Goal: Information Seeking & Learning: Learn about a topic

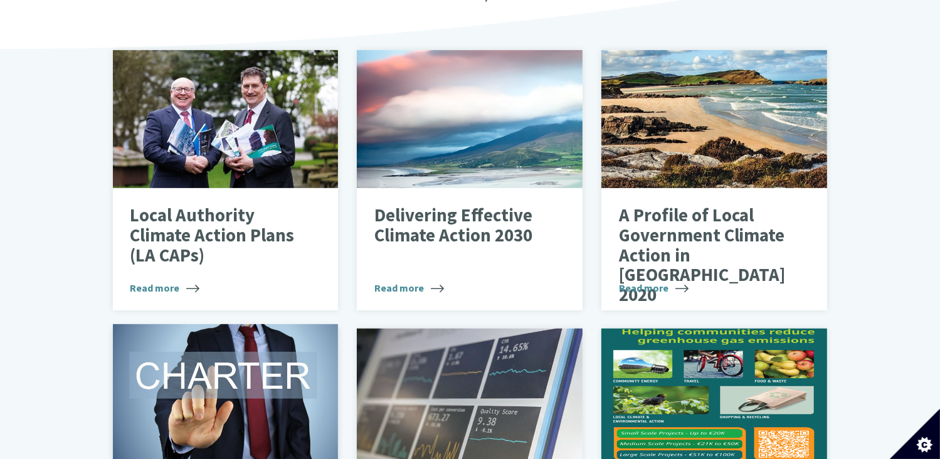
scroll to position [502, 0]
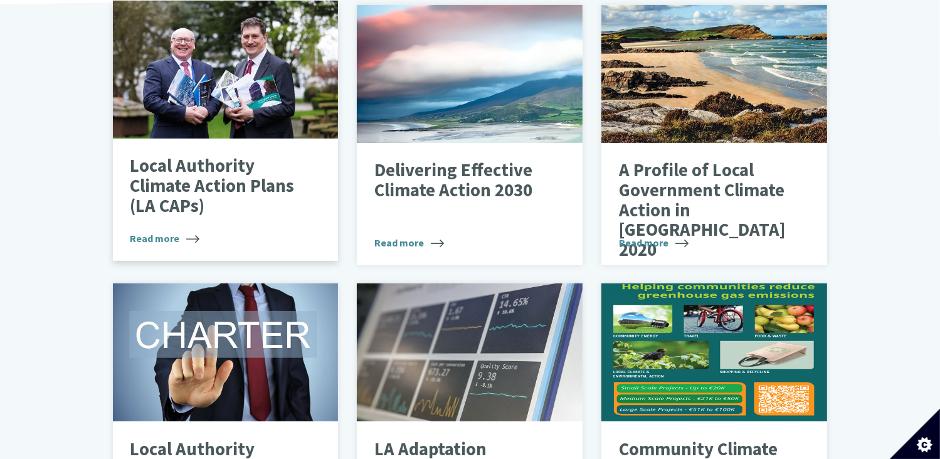
click at [233, 181] on p "Local Authority Climate Action Plans (LA CAPs)" at bounding box center [216, 186] width 172 height 60
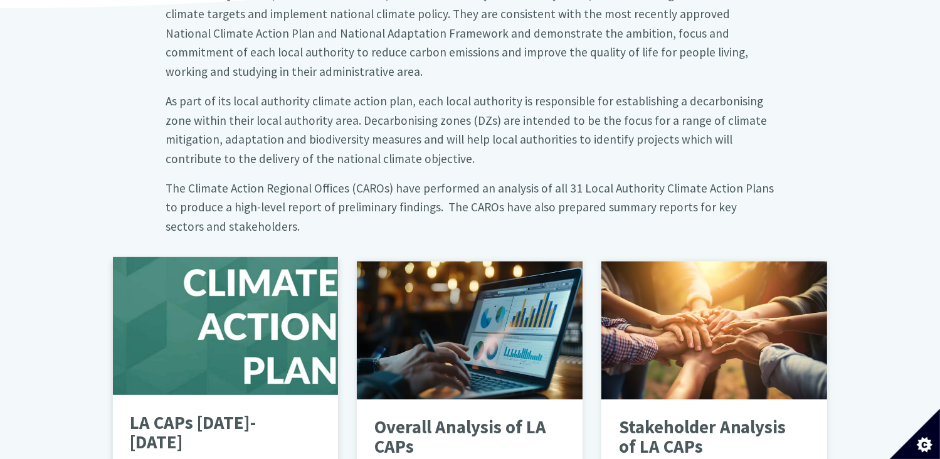
scroll to position [627, 0]
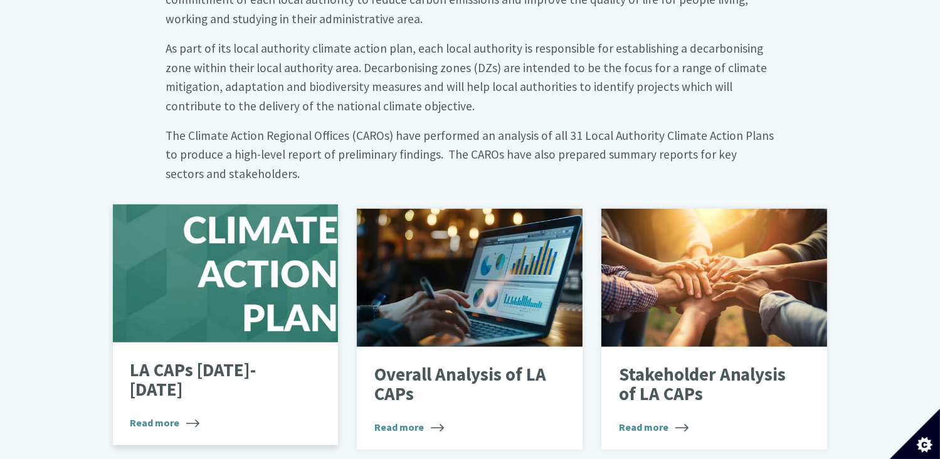
click at [194, 267] on div at bounding box center [226, 273] width 226 height 138
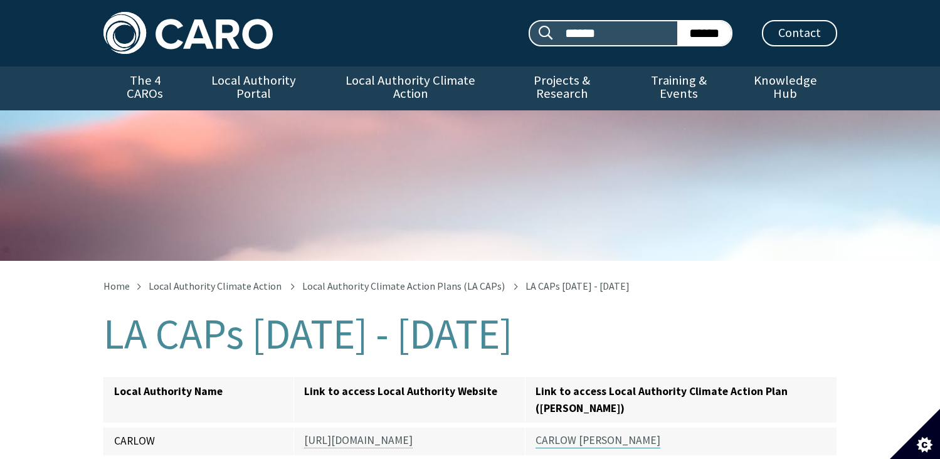
scroll to position [251, 0]
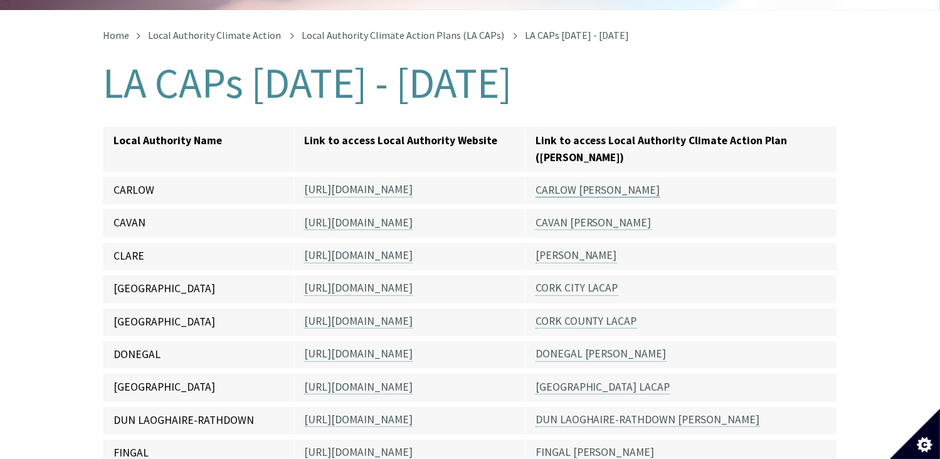
click at [583, 183] on link "CARLOW [PERSON_NAME]" at bounding box center [598, 190] width 125 height 14
